Goal: Find specific page/section: Find specific page/section

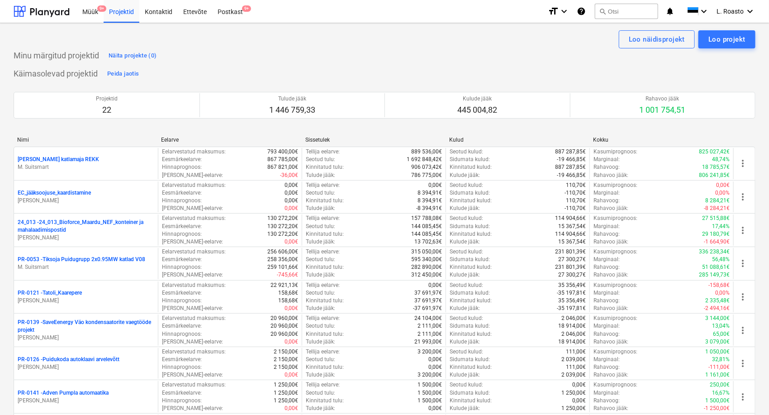
click at [62, 159] on p "[PERSON_NAME] katlamaja REKK" at bounding box center [58, 160] width 81 height 8
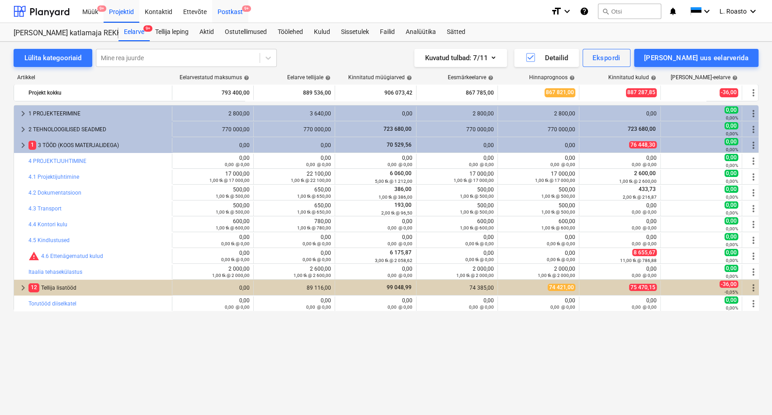
click at [244, 17] on div "Postkast 9+" at bounding box center [230, 11] width 36 height 23
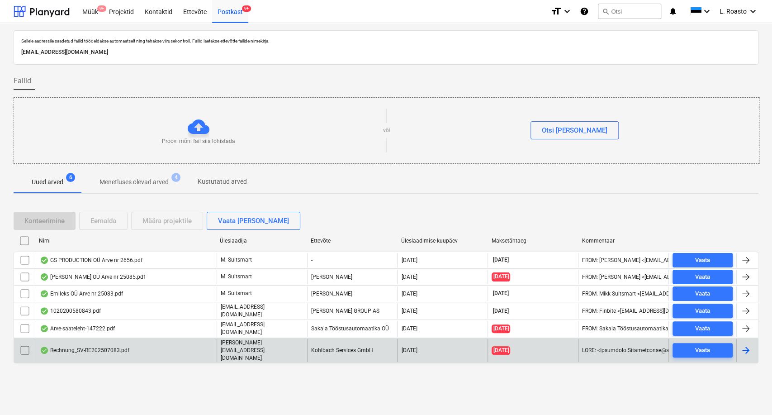
click at [119, 346] on div "Rechnung_SV-RE202507083.pdf" at bounding box center [85, 349] width 90 height 7
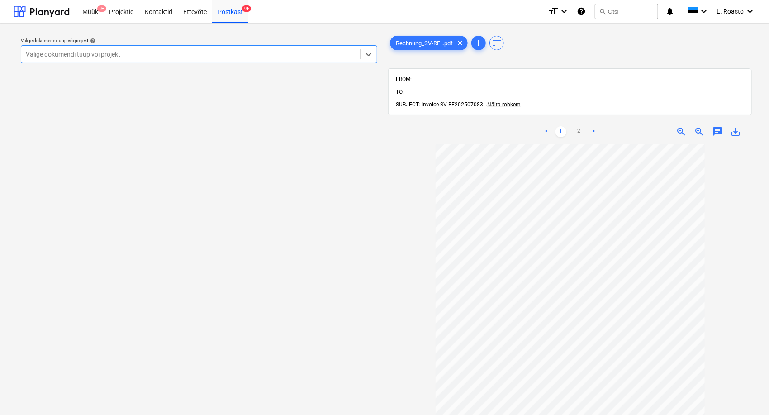
click at [313, 55] on div at bounding box center [191, 54] width 330 height 9
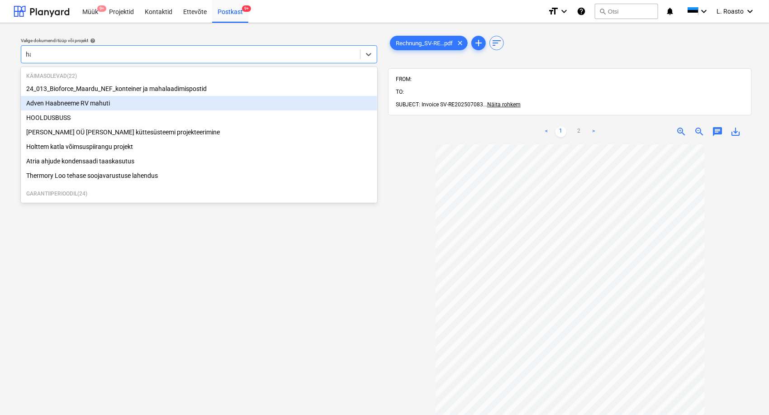
type input "h"
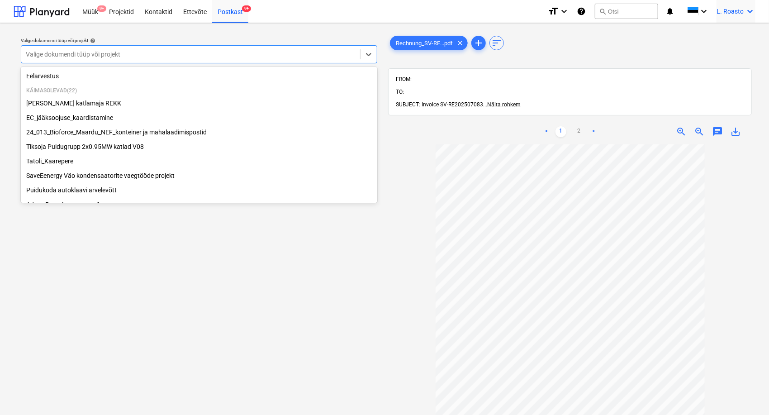
click at [734, 8] on span "L. Roasto" at bounding box center [729, 11] width 27 height 7
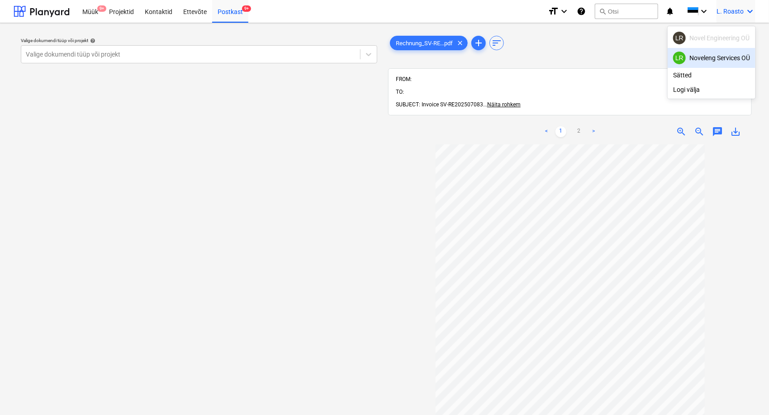
click at [722, 56] on div "LR Noveleng Services OÜ" at bounding box center [711, 58] width 77 height 13
